Goal: Find specific page/section: Find specific page/section

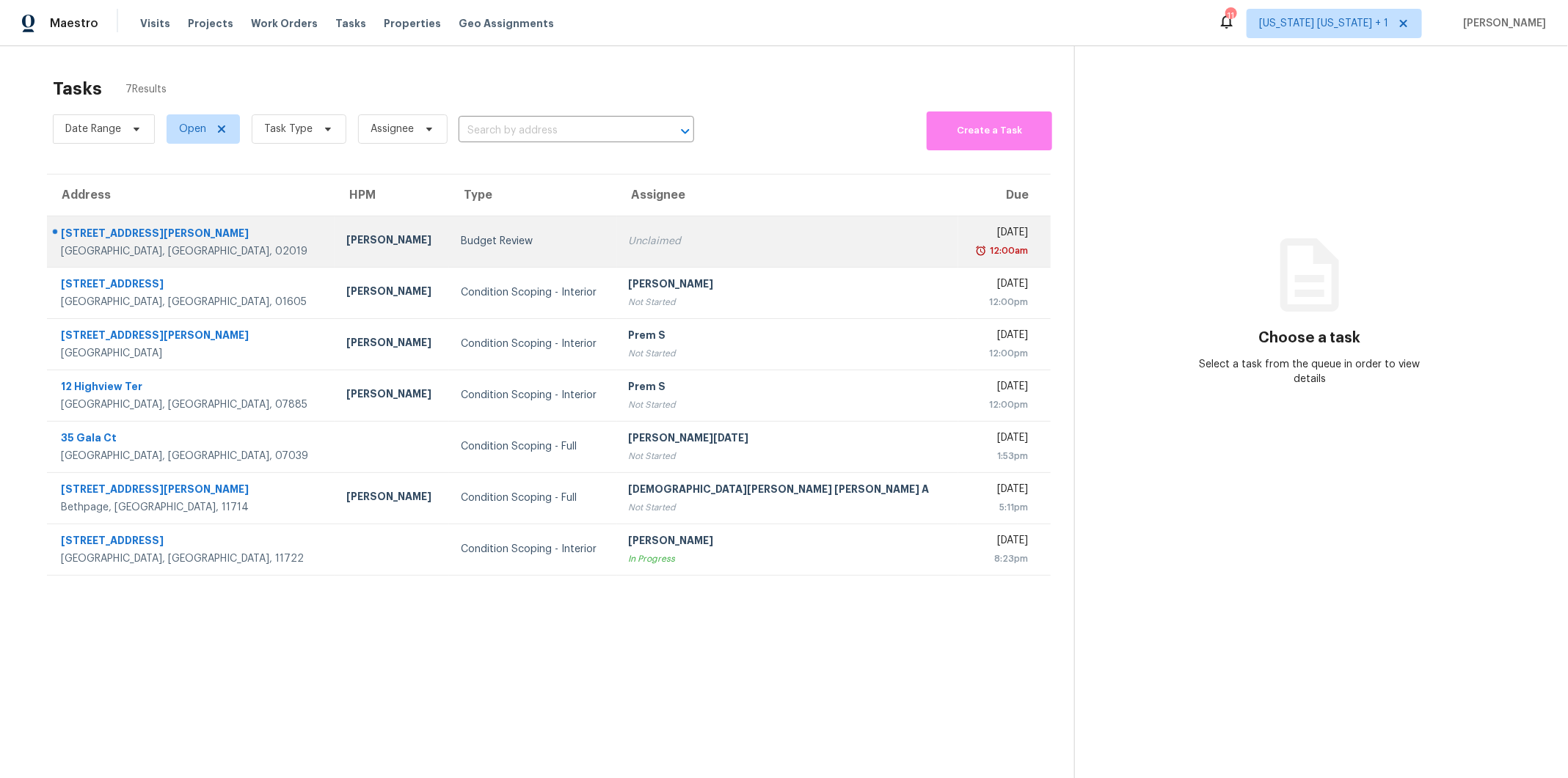
click at [589, 241] on div "Budget Review" at bounding box center [533, 241] width 145 height 15
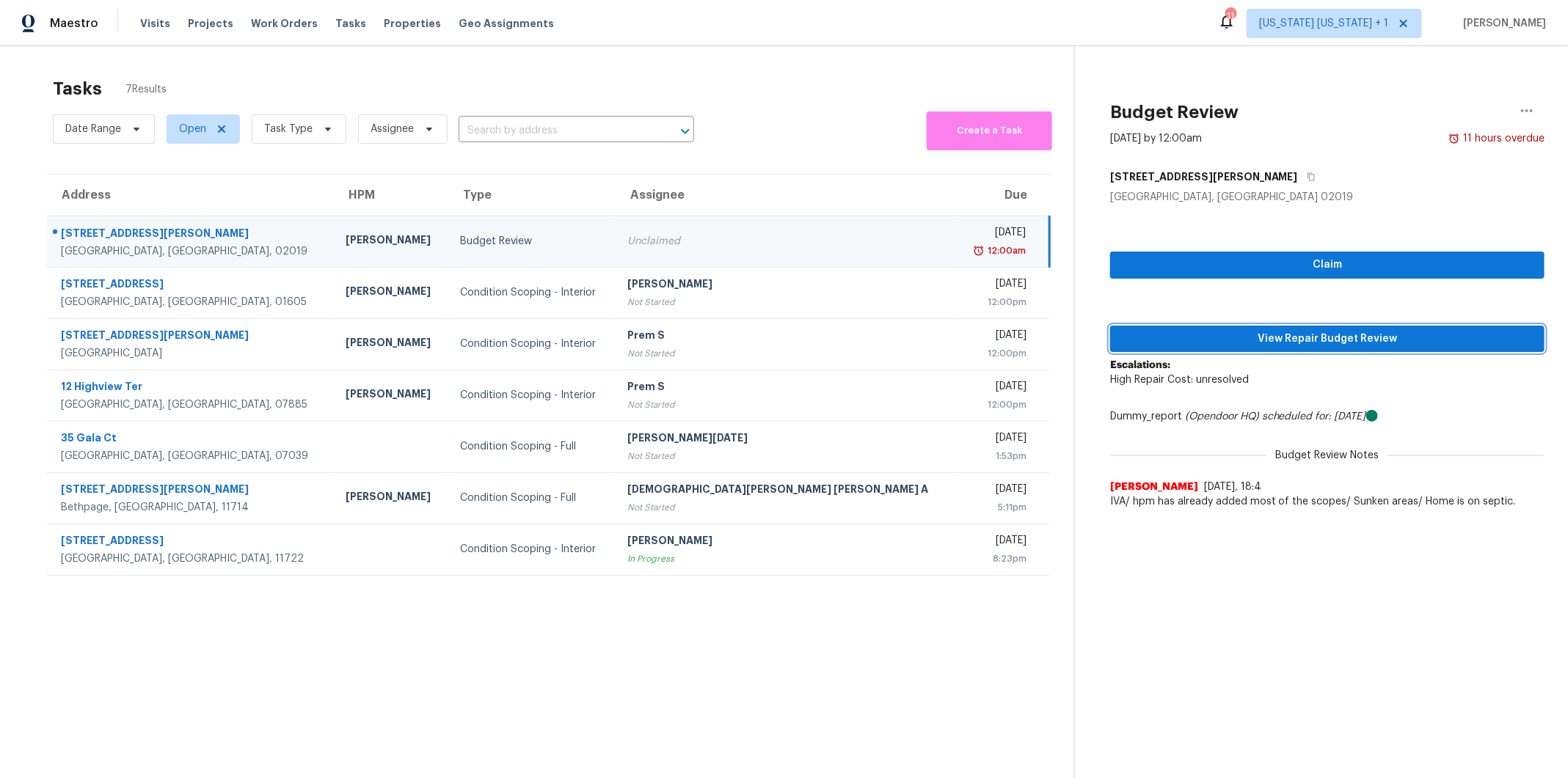
click at [1263, 338] on span "View Repair Budget Review" at bounding box center [1327, 339] width 411 height 18
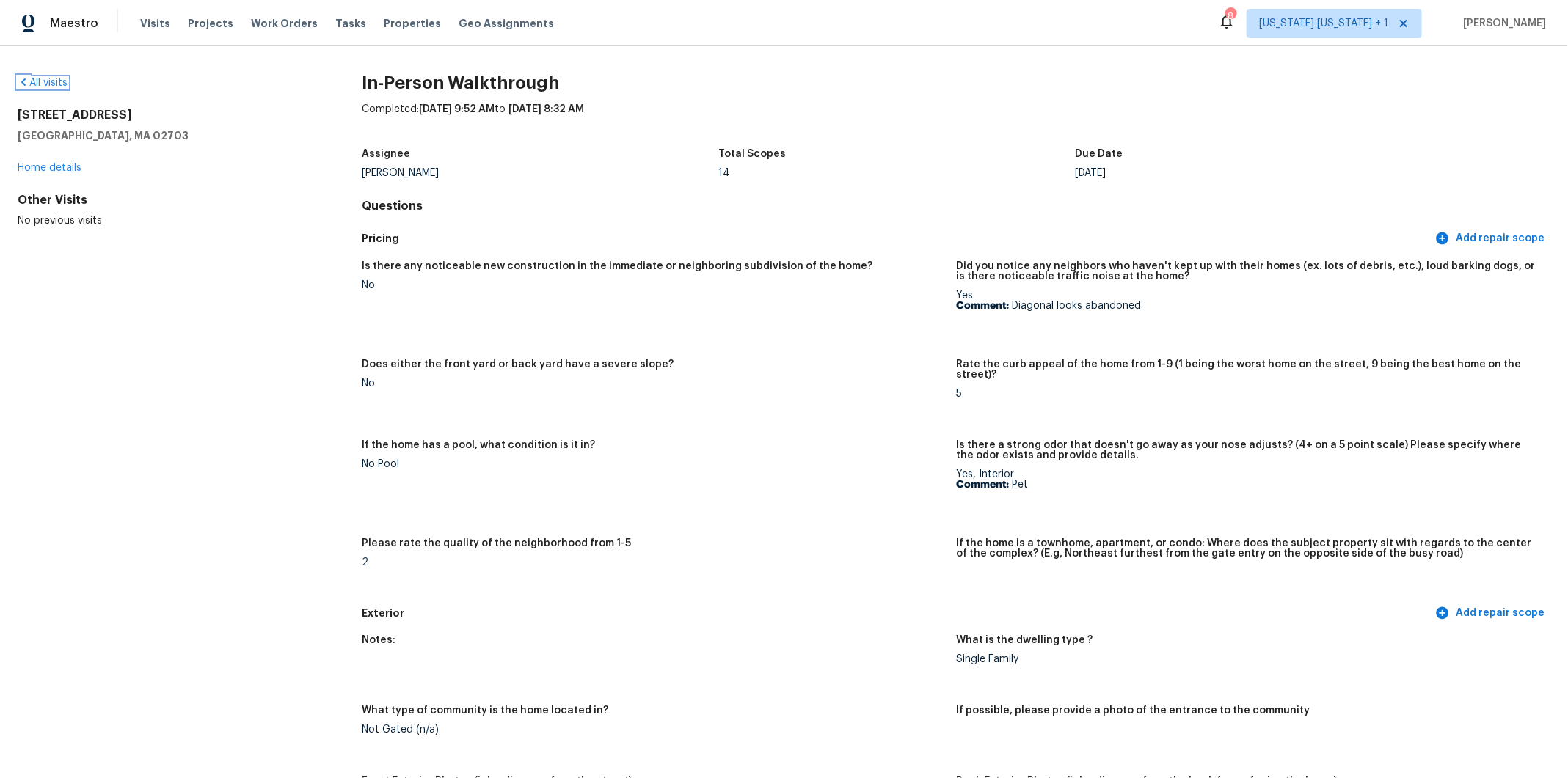
click at [50, 81] on link "All visits" at bounding box center [42, 82] width 50 height 10
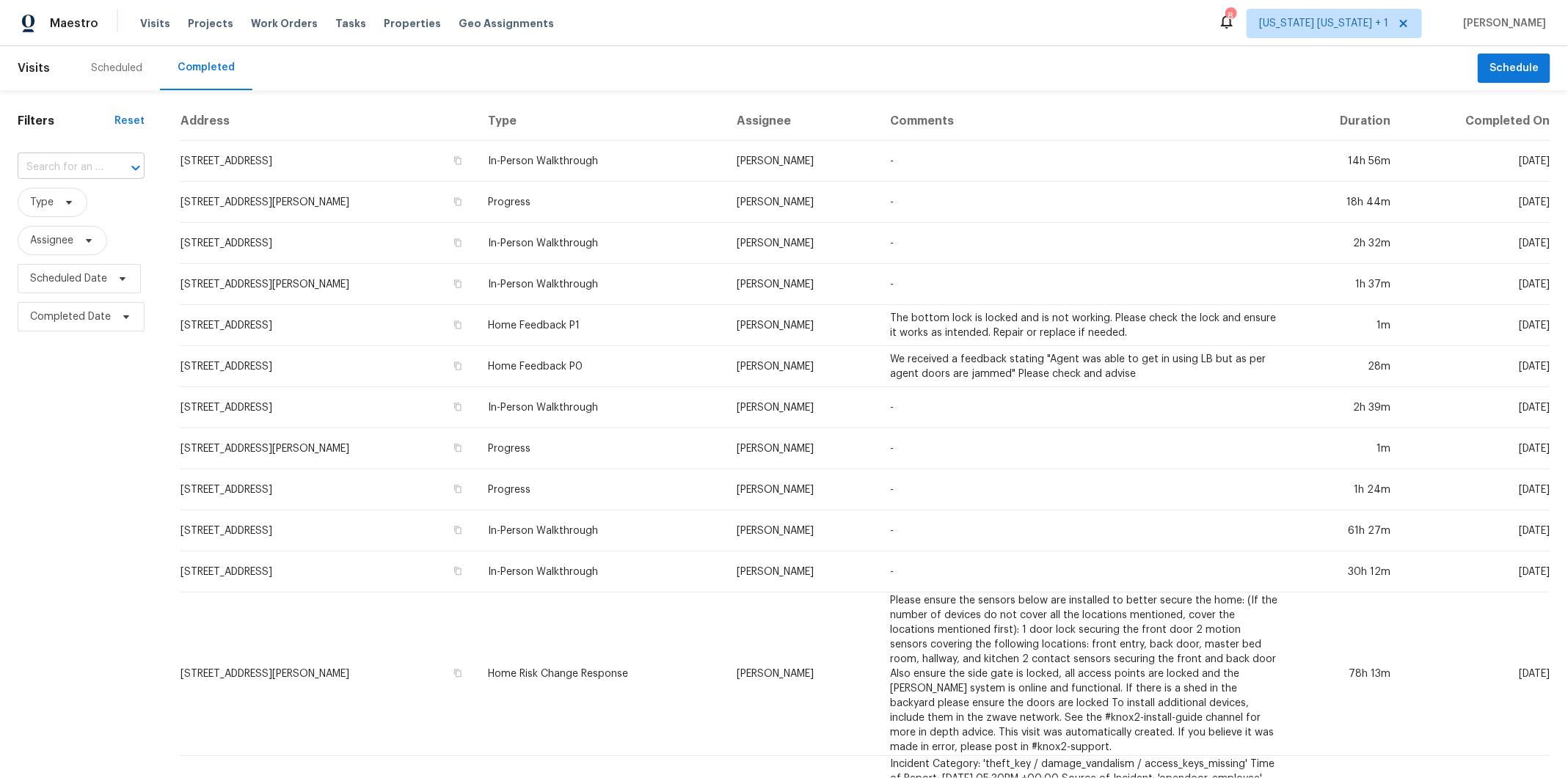
click at [69, 166] on input "text" at bounding box center [60, 167] width 86 height 23
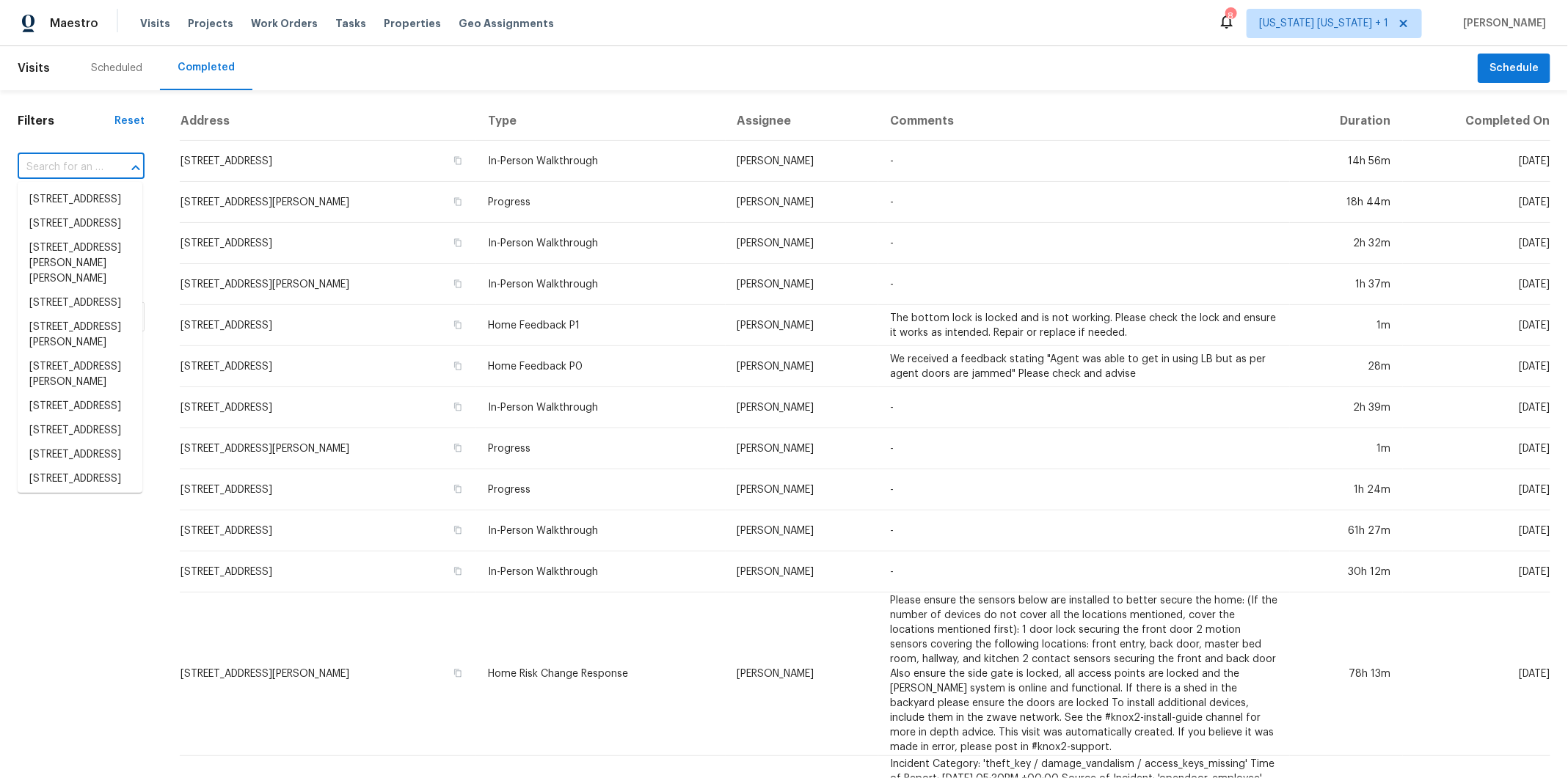
paste input "114 Annmarie Dr, Bellingham, MA 02019"
type input "114 Annmarie Dr, Bellingham, MA 02019"
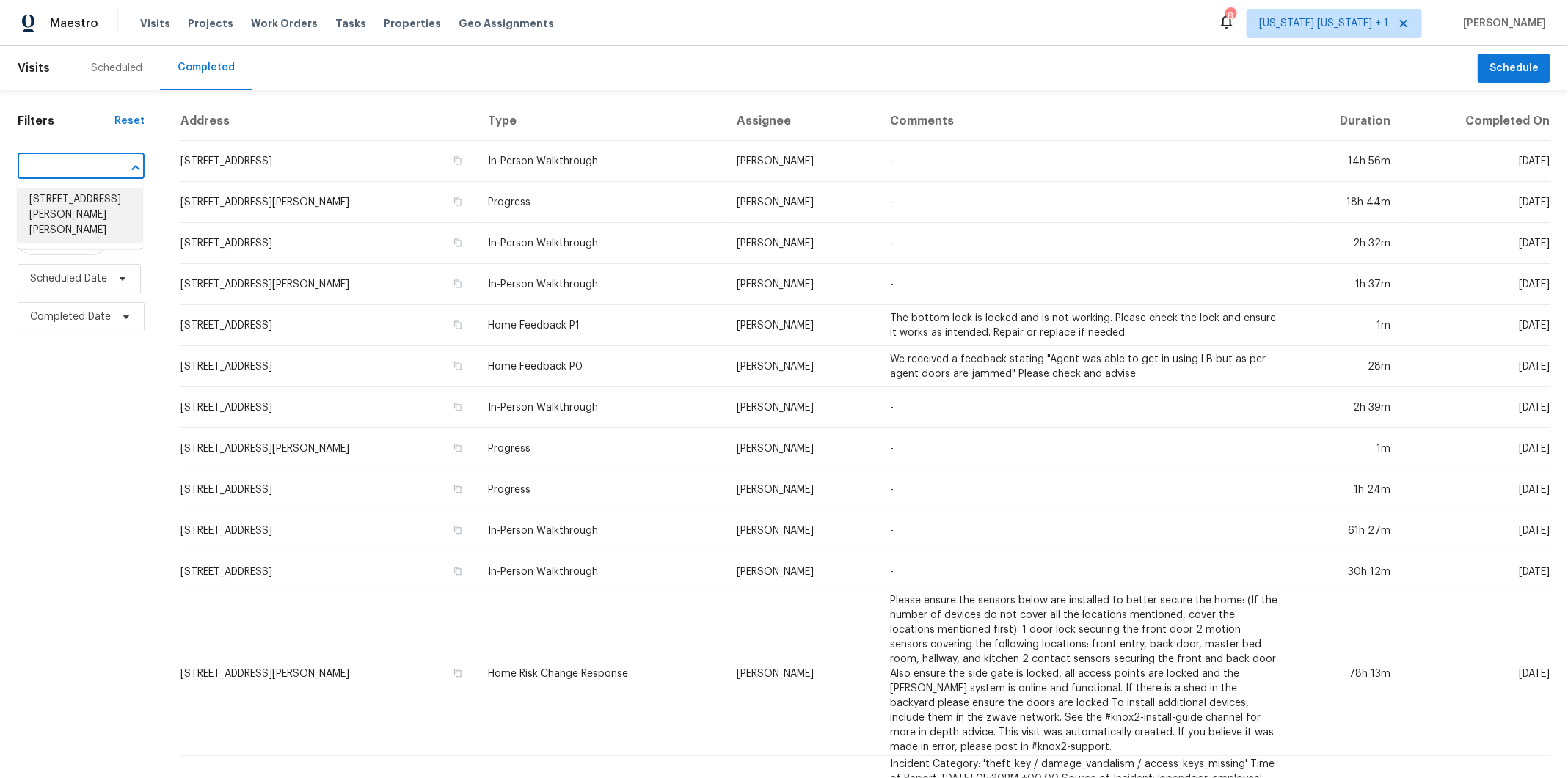
click at [69, 194] on li "114 Annmarie Dr, Bellingham, MA 02019" at bounding box center [79, 215] width 125 height 55
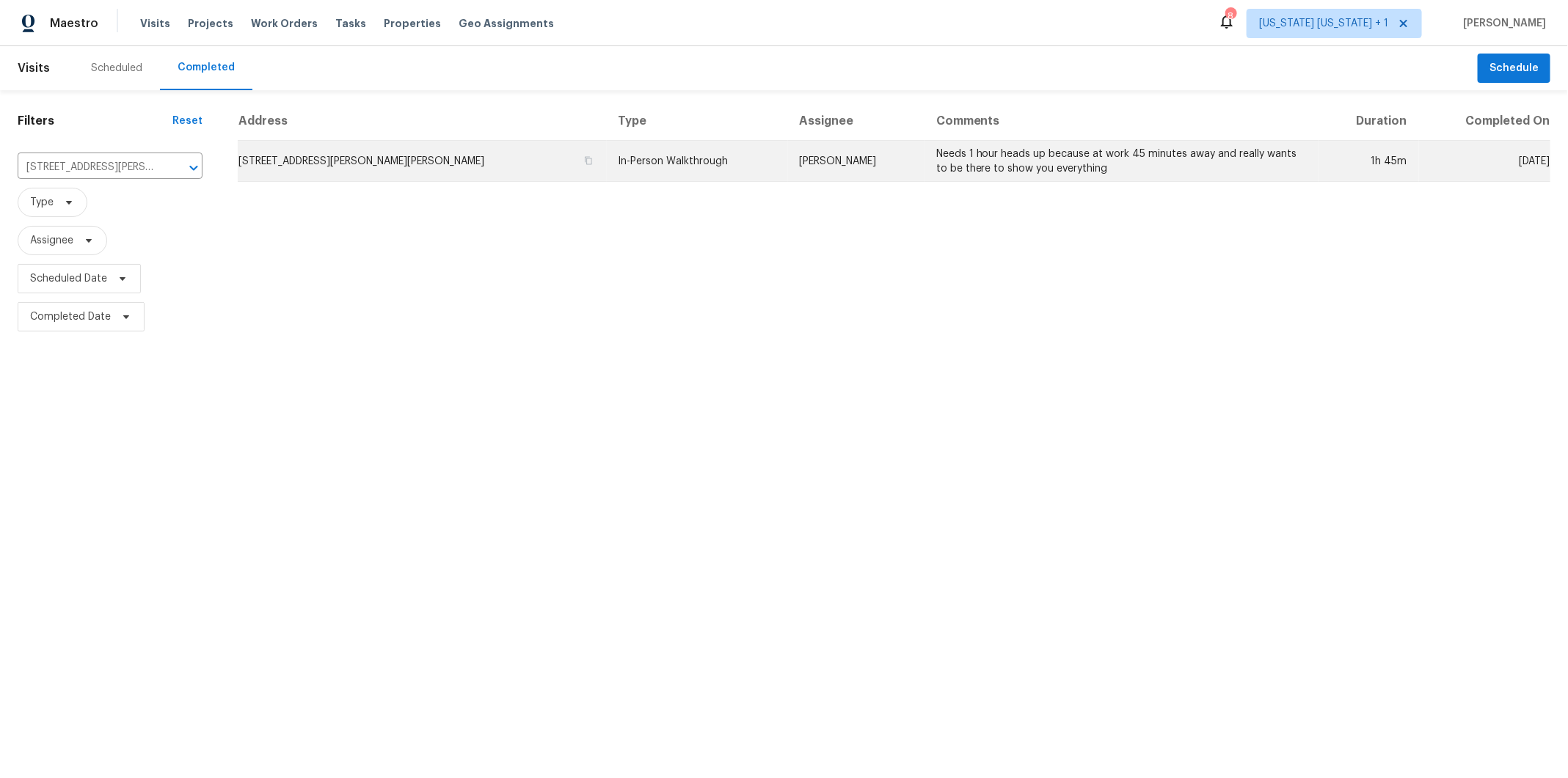
click at [431, 168] on td "114 Annmarie Dr, Bellingham, MA 02019" at bounding box center [422, 161] width 369 height 41
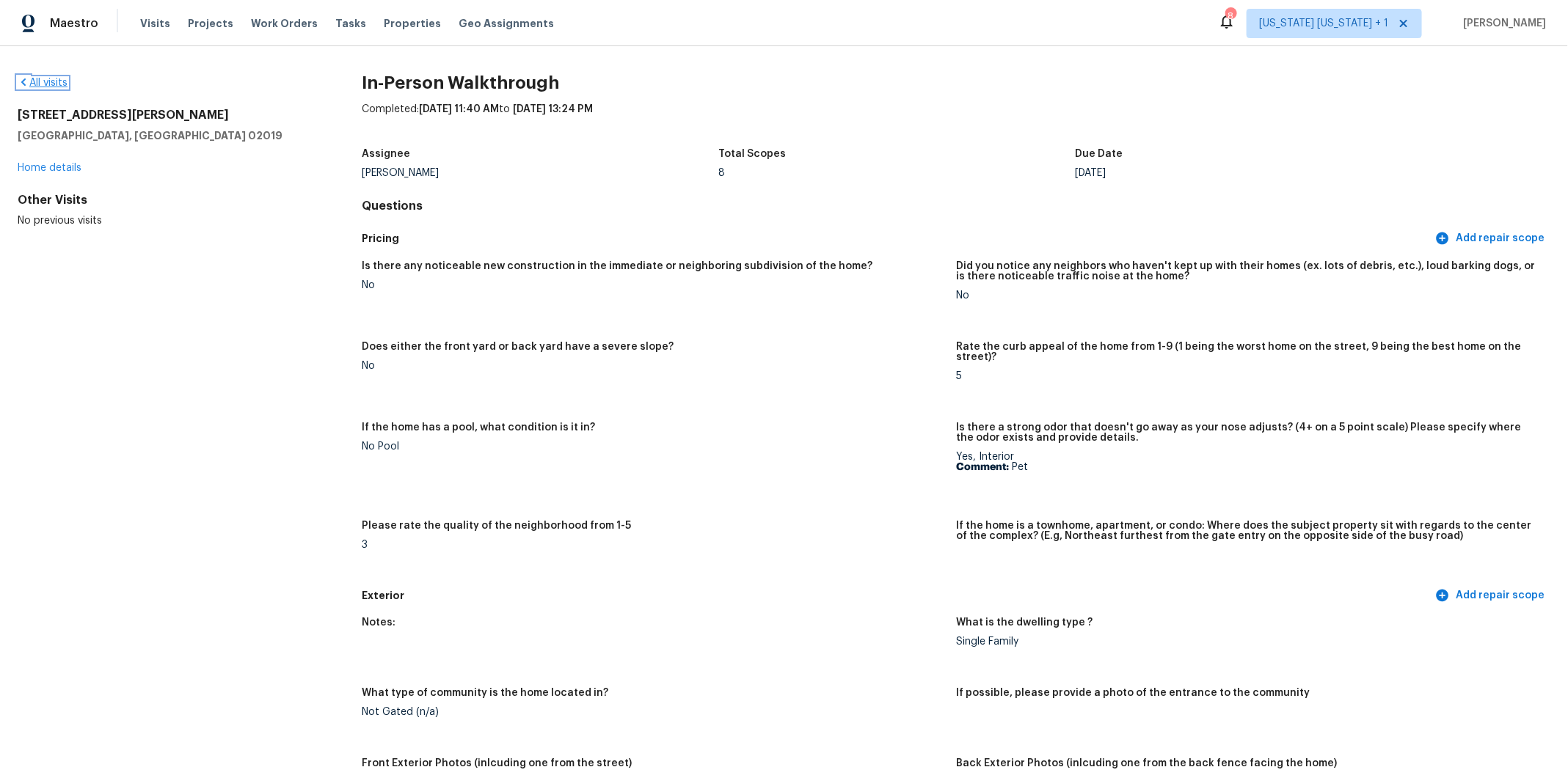
click at [56, 83] on link "All visits" at bounding box center [42, 82] width 50 height 10
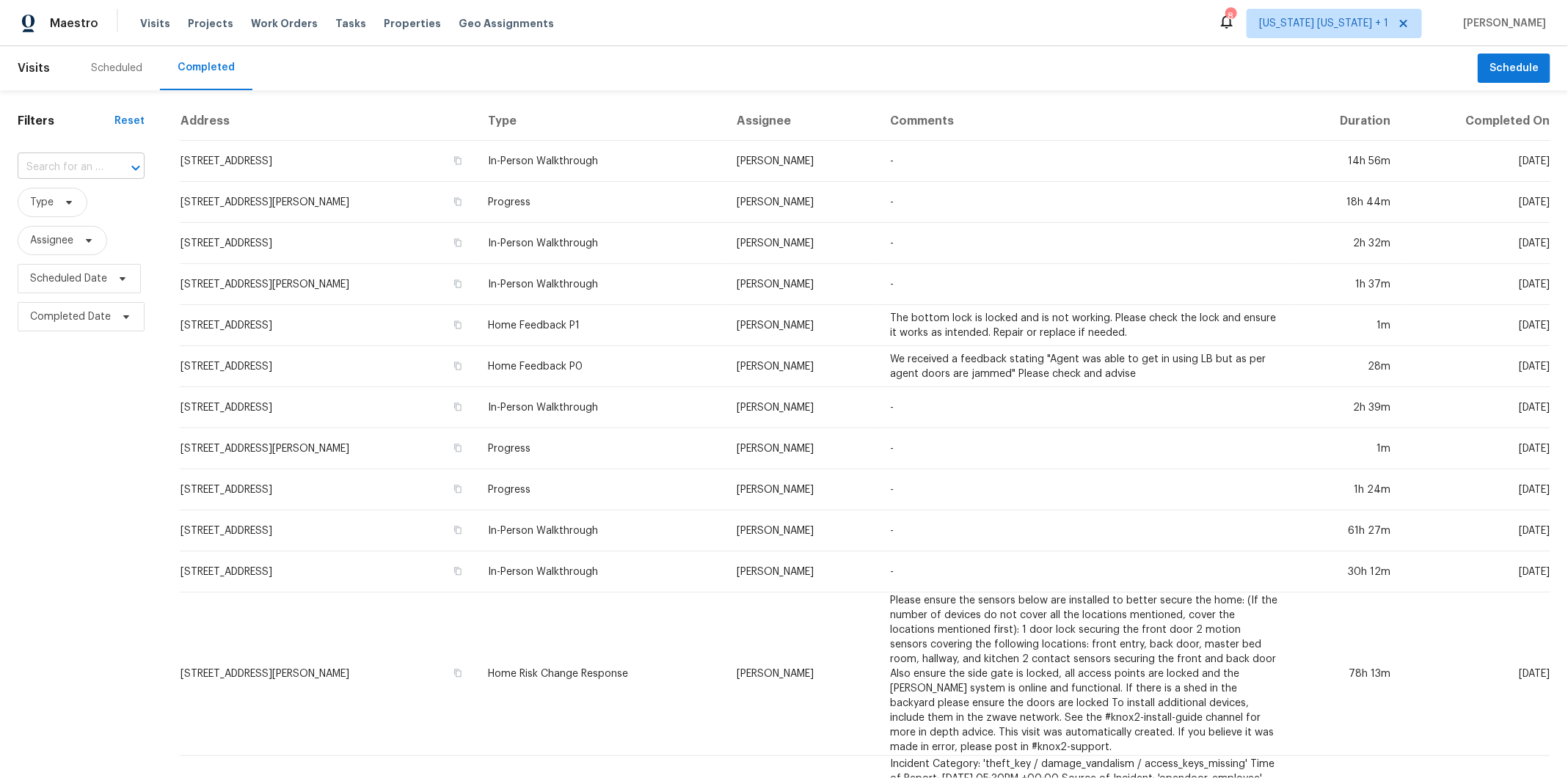
click at [71, 162] on input "text" at bounding box center [60, 167] width 86 height 23
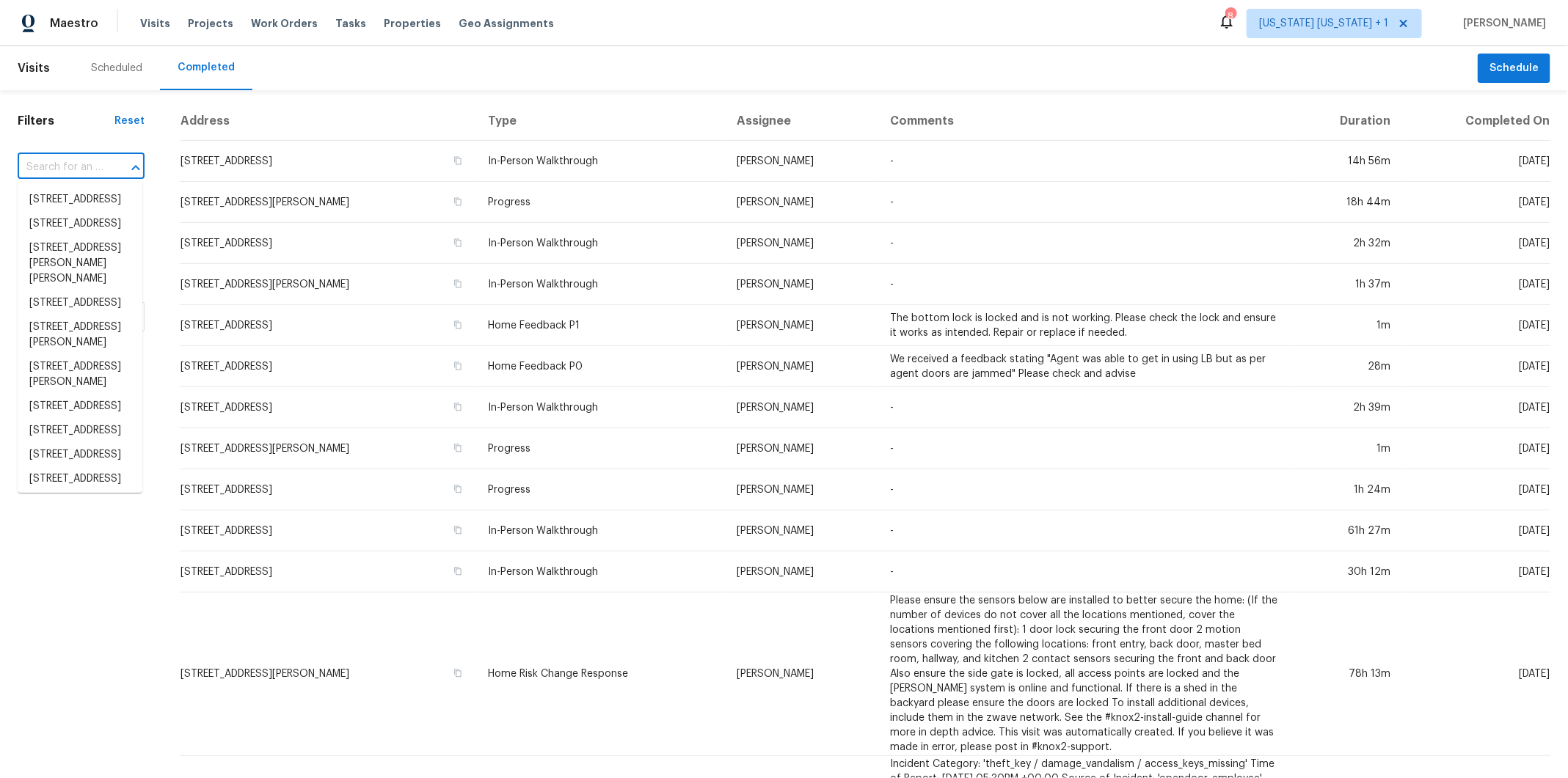
paste input "114 Annmarie Dr, Bellingham, MA 02019"
type input "114 Annmarie Dr, Bellingham, MA 02019"
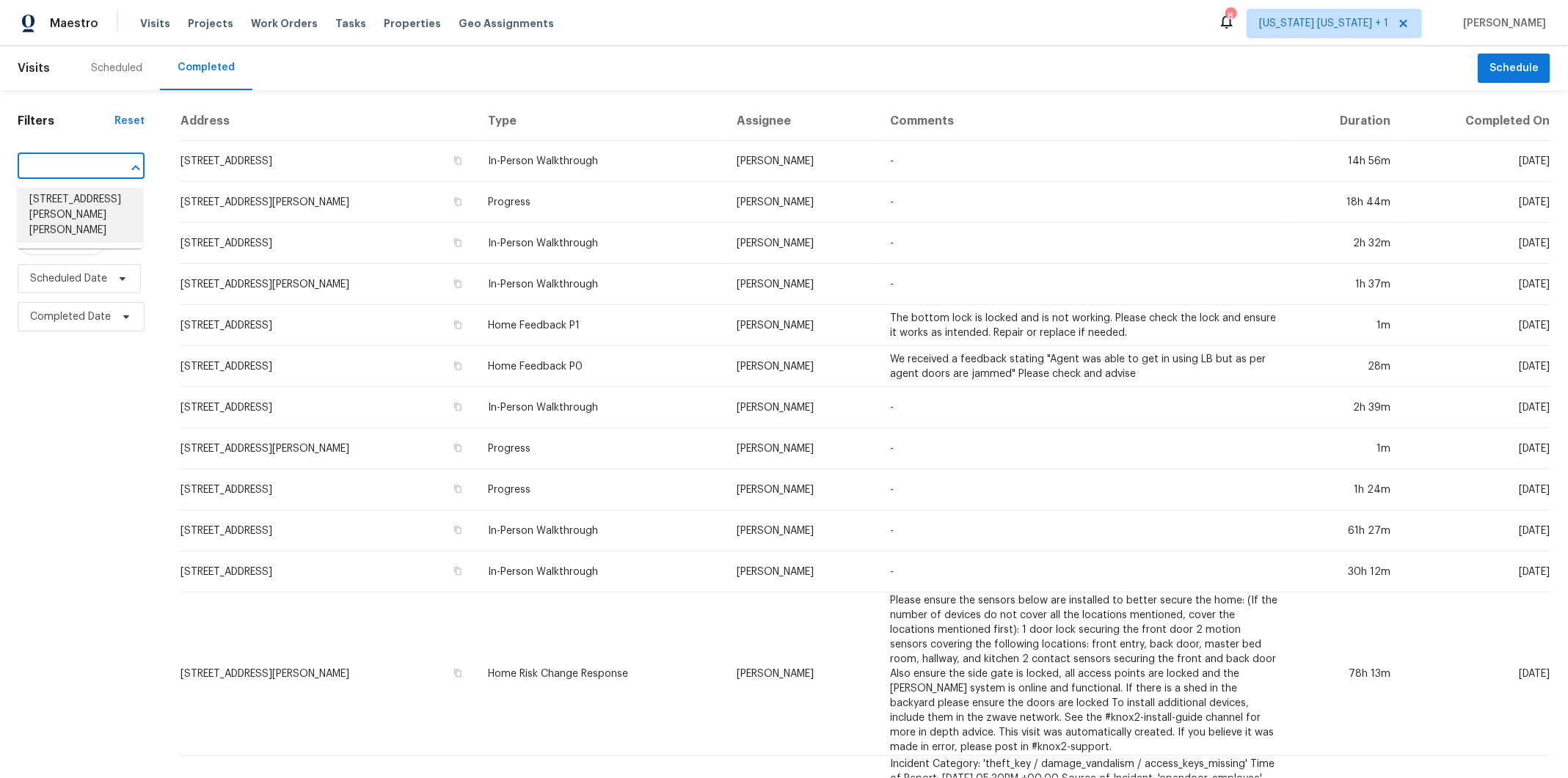
click at [66, 202] on li "114 Annmarie Dr, Bellingham, MA 02019" at bounding box center [79, 215] width 125 height 55
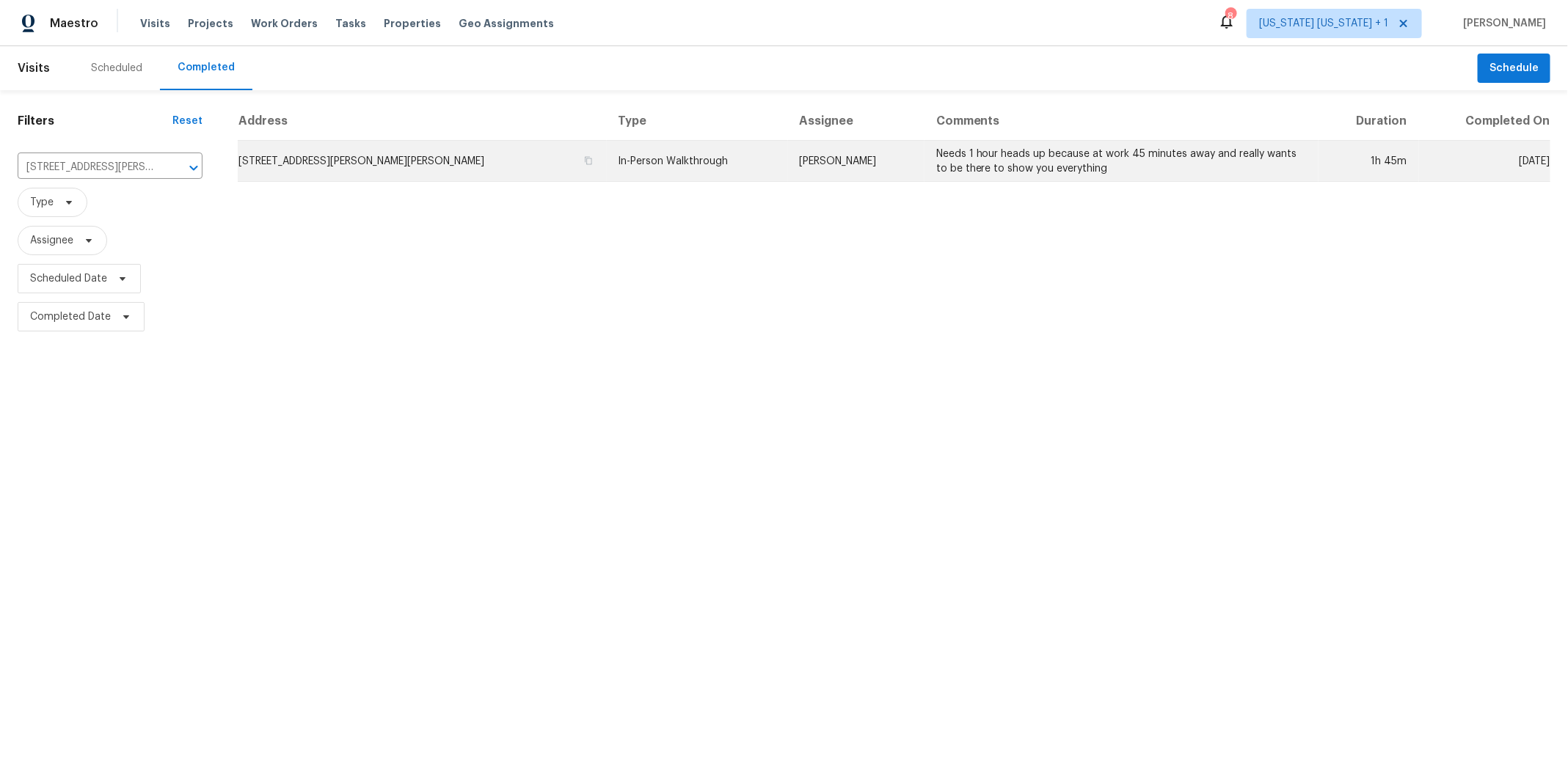
click at [495, 146] on td "114 Annmarie Dr, Bellingham, MA 02019" at bounding box center [422, 161] width 369 height 41
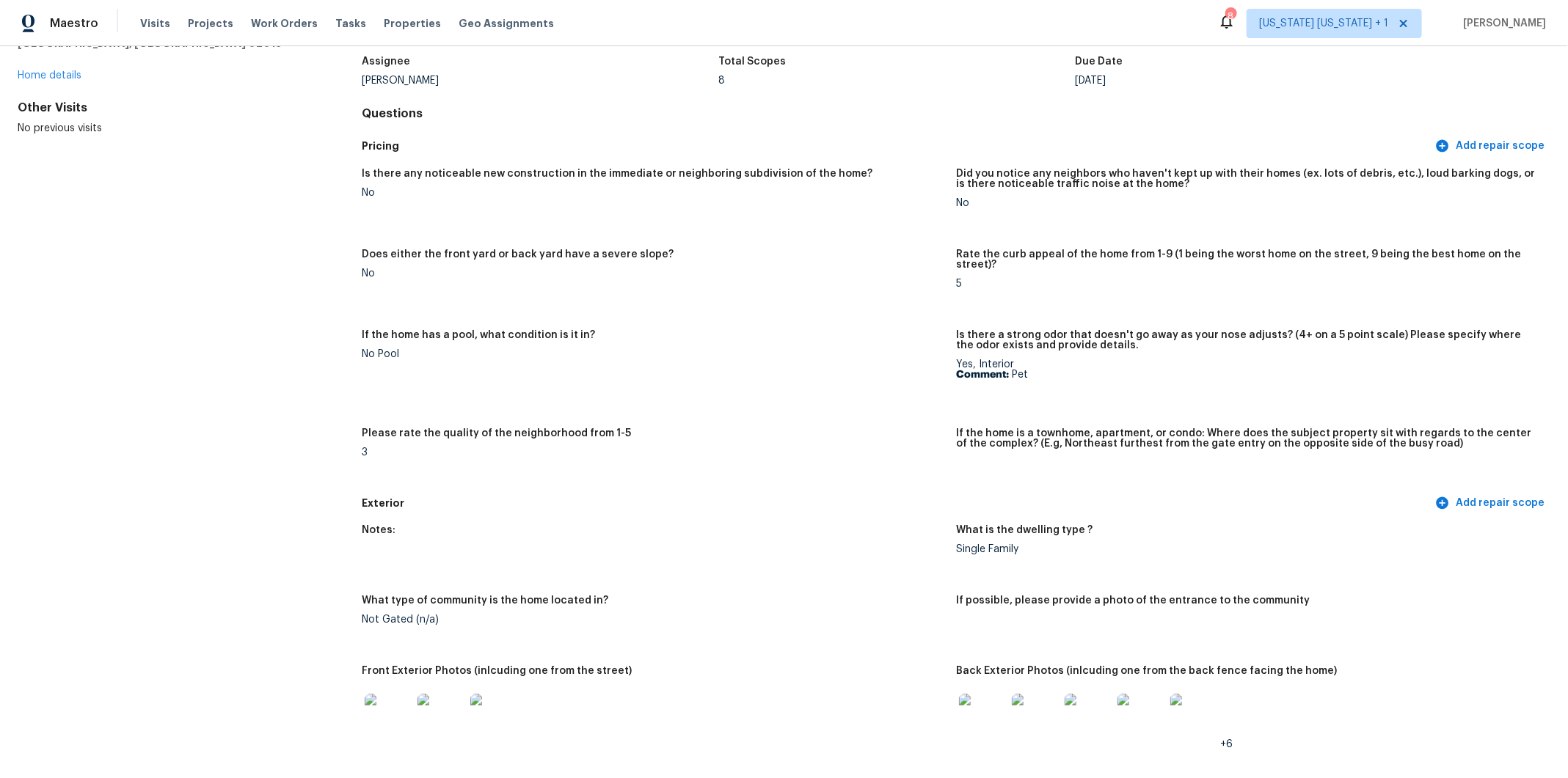
scroll to position [96, 0]
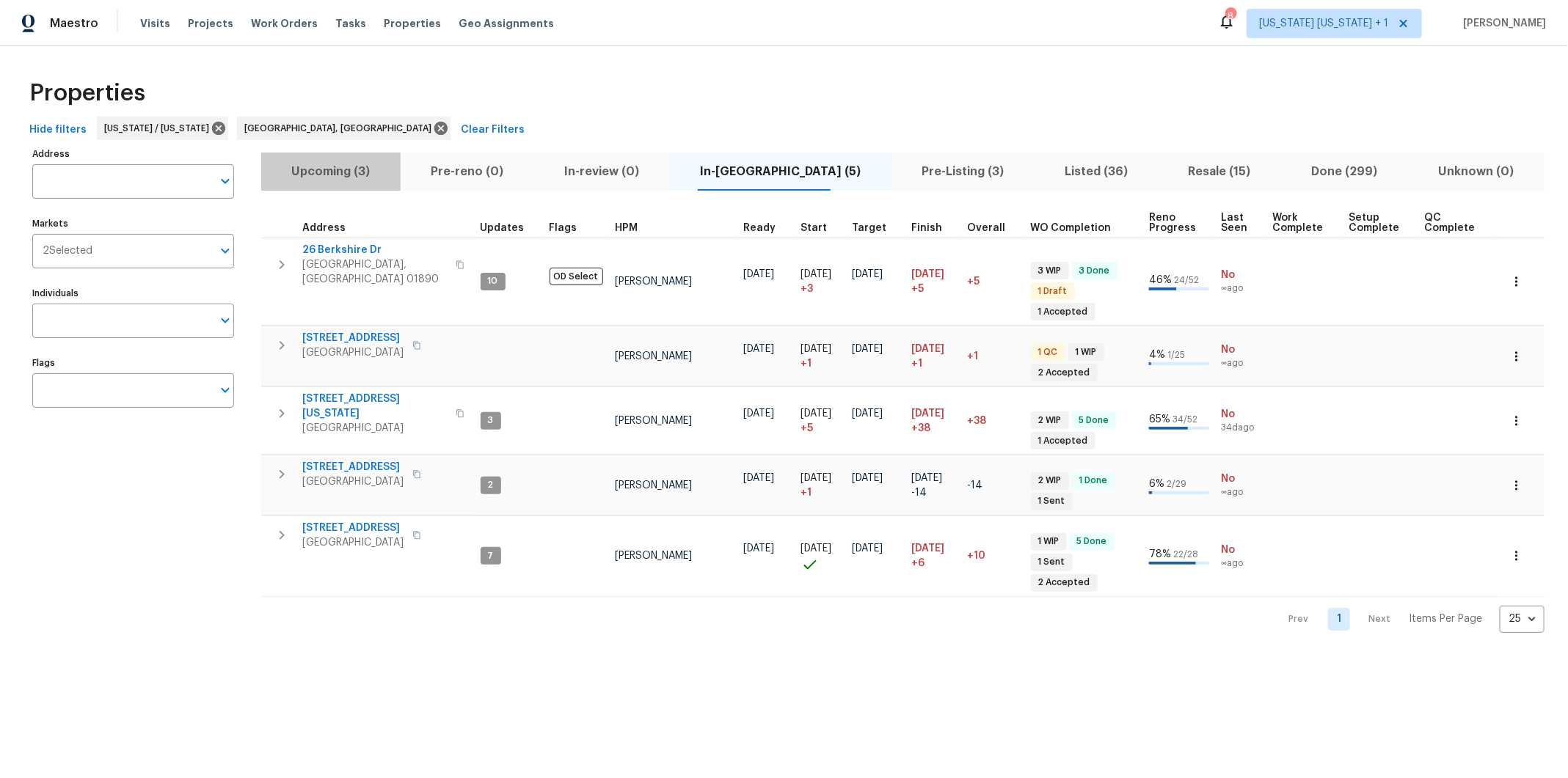
click at [364, 168] on span "Upcoming (3)" at bounding box center [331, 171] width 122 height 21
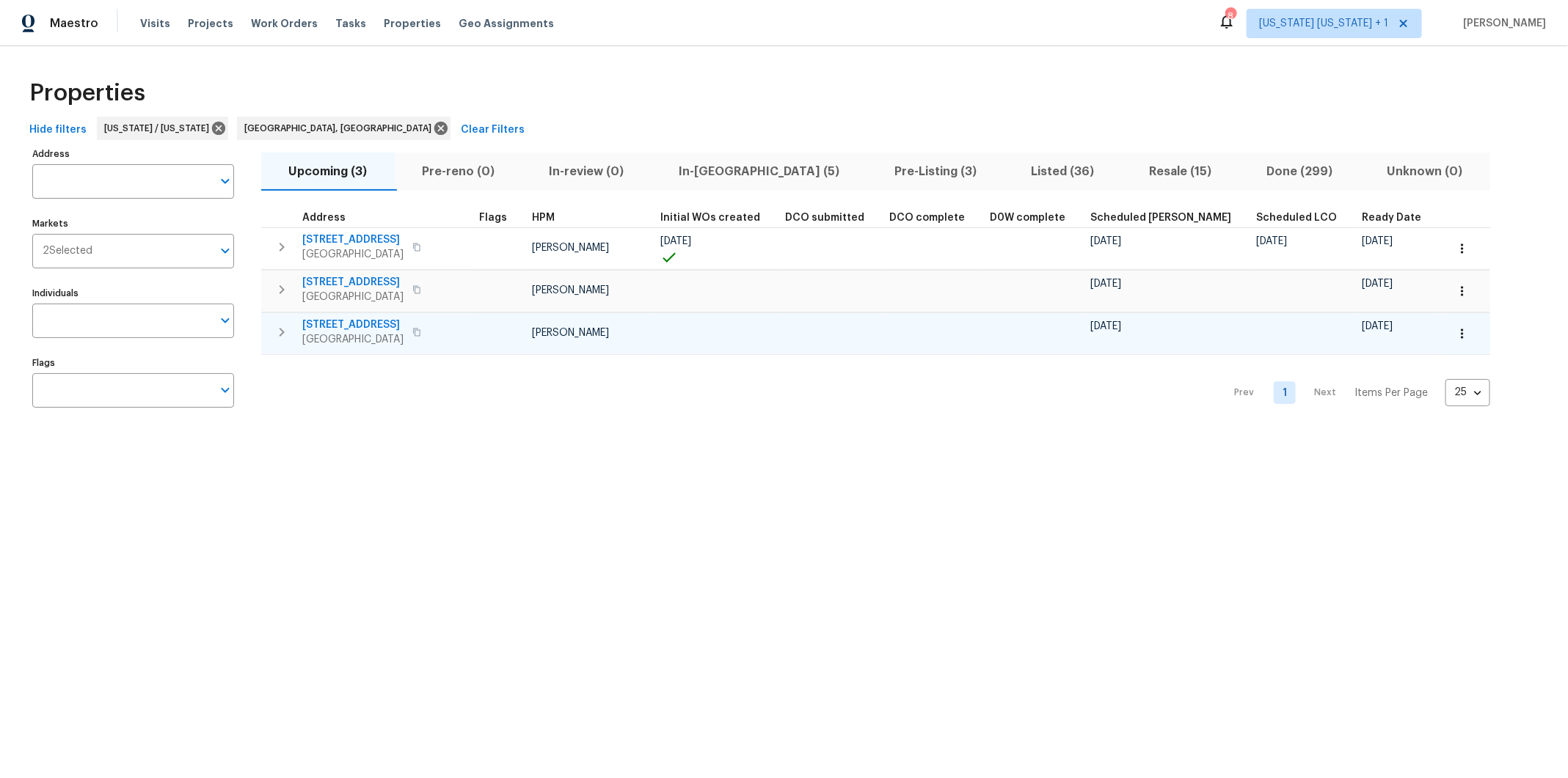
click at [367, 329] on span "38 Warrenville Rd" at bounding box center [353, 325] width 101 height 15
click at [1455, 326] on icon "button" at bounding box center [1462, 333] width 15 height 15
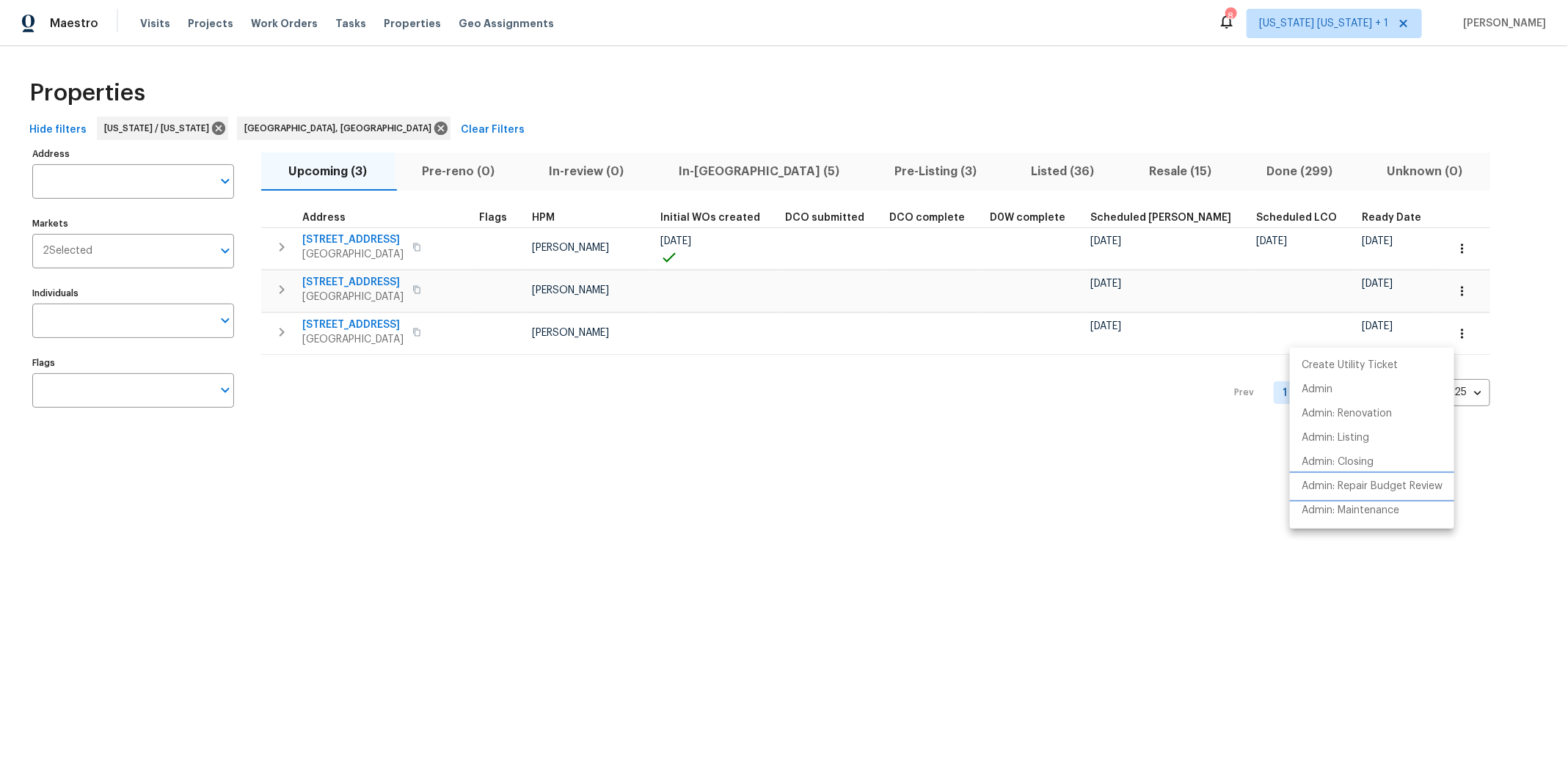
click at [1358, 477] on li "Admin: Repair Budget Review" at bounding box center [1371, 486] width 164 height 25
